Goal: Transaction & Acquisition: Obtain resource

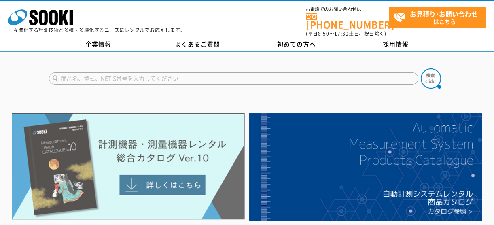
click at [177, 177] on img at bounding box center [128, 166] width 232 height 106
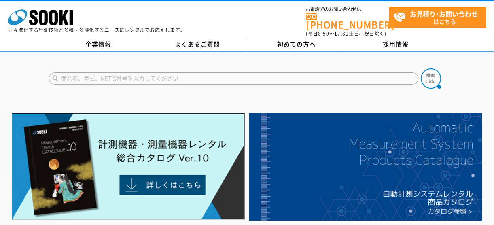
click at [70, 72] on input "text" at bounding box center [233, 78] width 369 height 12
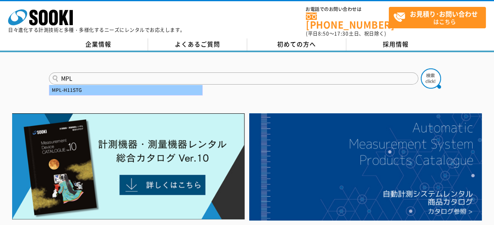
click at [82, 85] on div "MPL-H11STG" at bounding box center [125, 90] width 153 height 10
type input "MPL-H11STG"
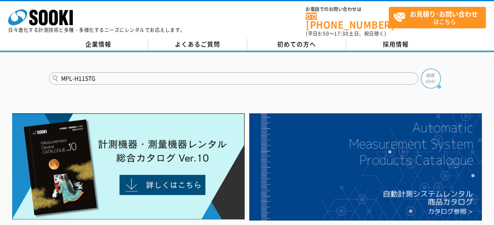
click at [431, 76] on img at bounding box center [430, 78] width 20 height 20
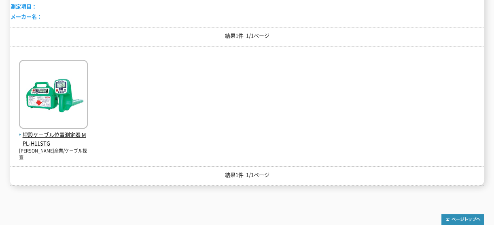
scroll to position [198, 0]
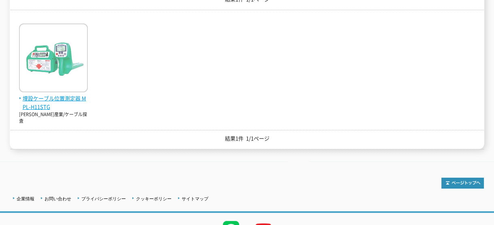
click at [62, 94] on span "埋設ケーブル位置測定器 MPL-H11STG" at bounding box center [53, 102] width 69 height 17
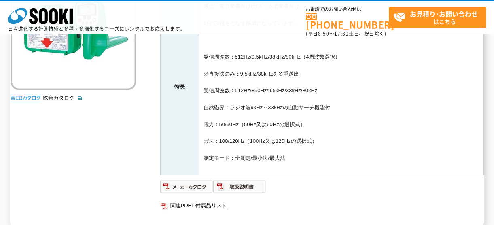
scroll to position [220, 0]
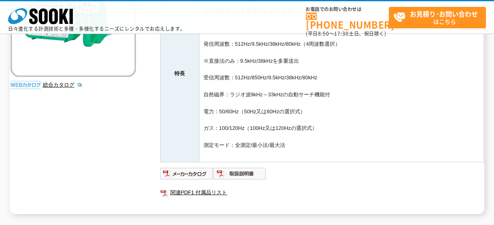
click at [30, 84] on img at bounding box center [26, 85] width 30 height 8
click at [186, 174] on img at bounding box center [186, 173] width 53 height 13
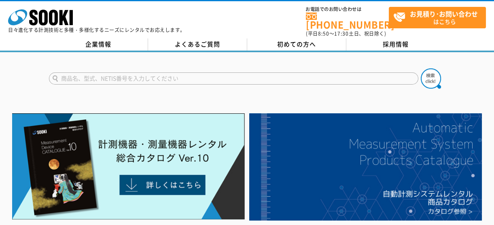
click at [63, 73] on input "text" at bounding box center [233, 78] width 369 height 12
type input "MPL-H11PTG"
click at [429, 75] on img at bounding box center [430, 78] width 20 height 20
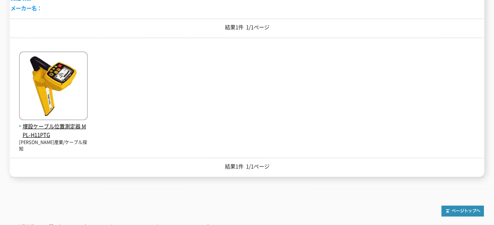
scroll to position [184, 0]
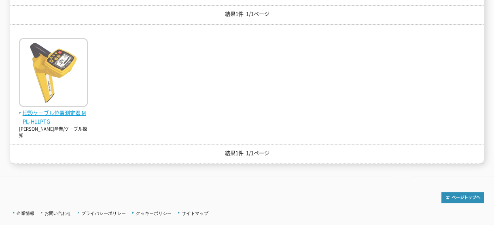
click at [69, 109] on span "埋設ケーブル位置測定器 MPL-H11PTG" at bounding box center [53, 117] width 69 height 17
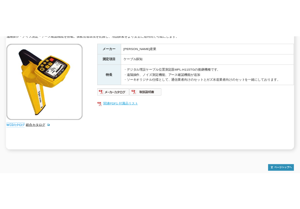
scroll to position [143, 0]
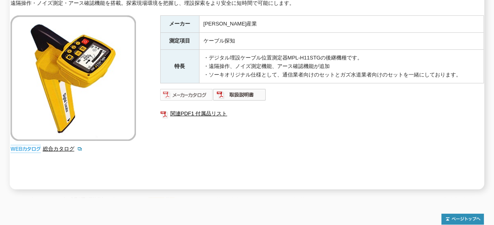
click at [191, 92] on img at bounding box center [186, 94] width 53 height 13
